Goal: Find specific page/section: Find specific page/section

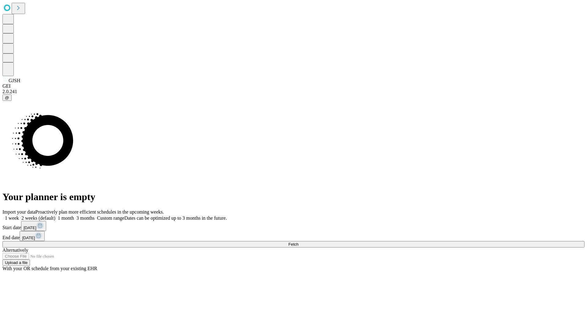
click at [298, 242] on span "Fetch" at bounding box center [293, 244] width 10 height 5
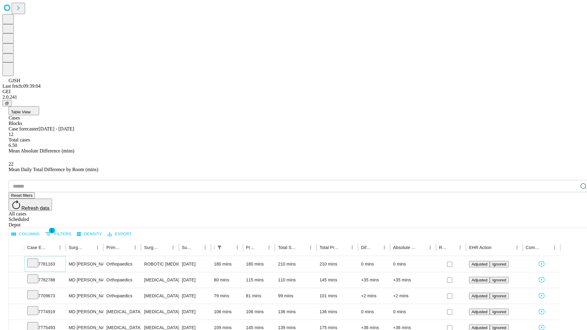
click at [36, 260] on icon at bounding box center [33, 263] width 6 height 6
